Goal: Browse casually: Explore the website without a specific task or goal

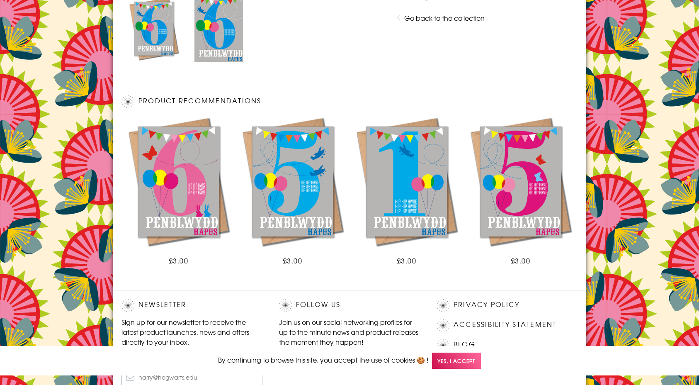
scroll to position [502, 0]
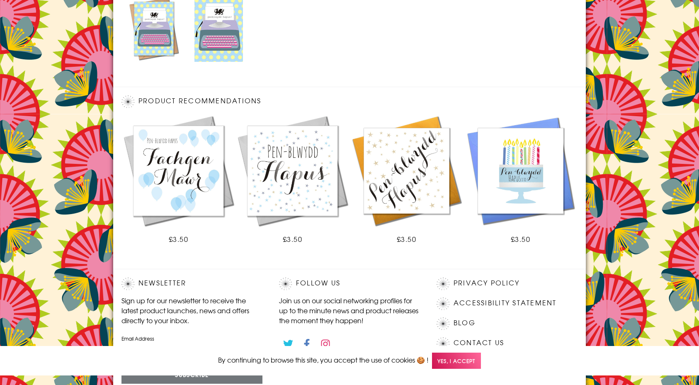
scroll to position [480, 0]
